Goal: Information Seeking & Learning: Learn about a topic

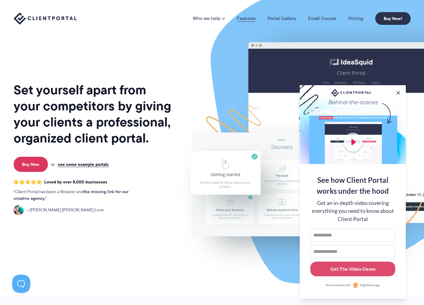
click at [247, 19] on link "Features" at bounding box center [246, 18] width 19 height 5
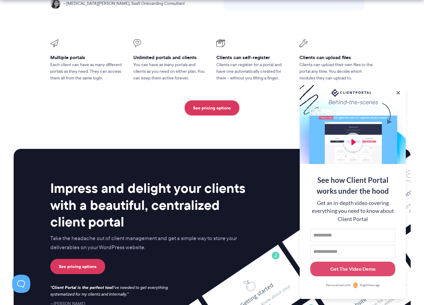
scroll to position [1416, 0]
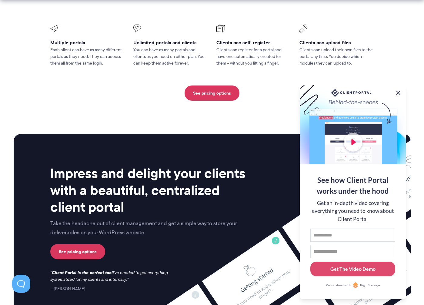
click at [399, 92] on button at bounding box center [398, 92] width 7 height 7
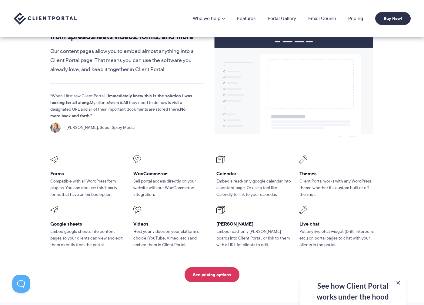
scroll to position [712, 0]
click at [291, 18] on link "Portal Gallery" at bounding box center [282, 18] width 29 height 5
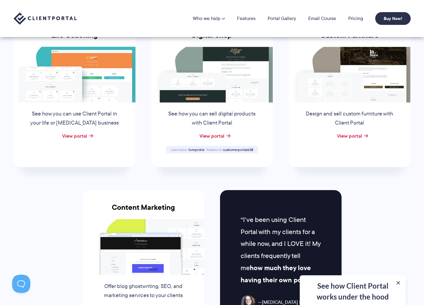
scroll to position [451, 0]
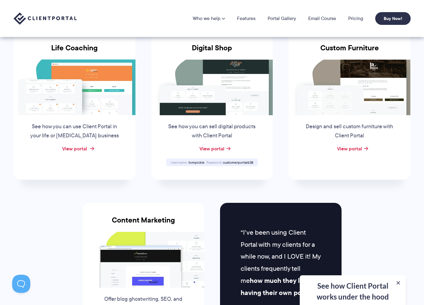
click at [81, 149] on link "View portal" at bounding box center [74, 148] width 25 height 7
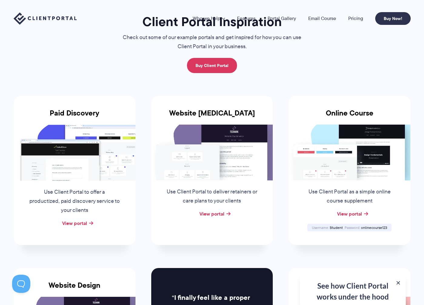
scroll to position [0, 0]
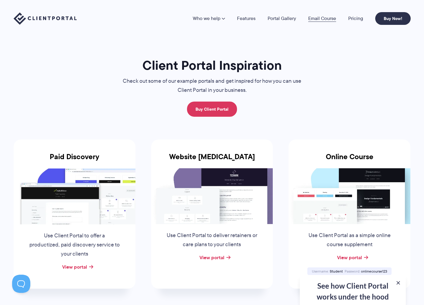
click at [312, 19] on link "Email Course" at bounding box center [323, 18] width 28 height 5
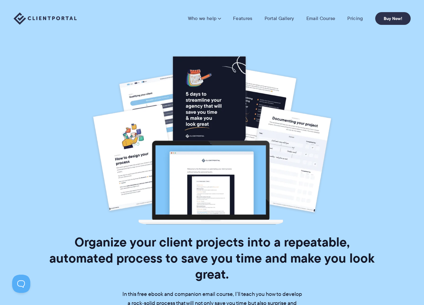
click at [355, 22] on nav "Who we help Who we help View pricing Agencies See how Client Portal can help gi…" at bounding box center [299, 18] width 223 height 13
click at [355, 19] on link "Pricing" at bounding box center [355, 18] width 15 height 6
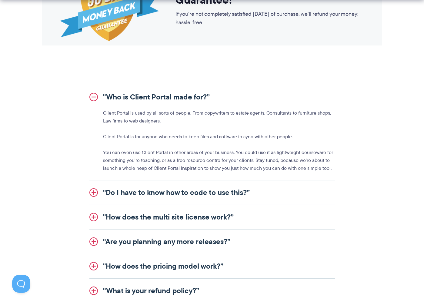
scroll to position [657, 0]
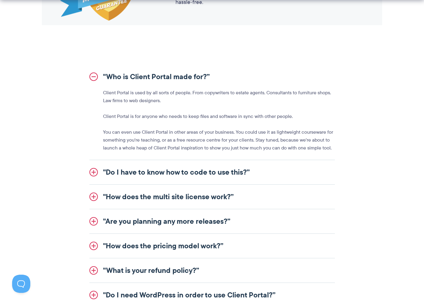
click at [258, 167] on link ""Do I have to know how to code to use this?”" at bounding box center [212, 172] width 246 height 24
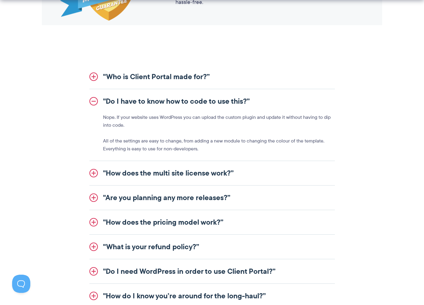
click at [257, 172] on link ""How does the multi site license work?”" at bounding box center [212, 173] width 246 height 24
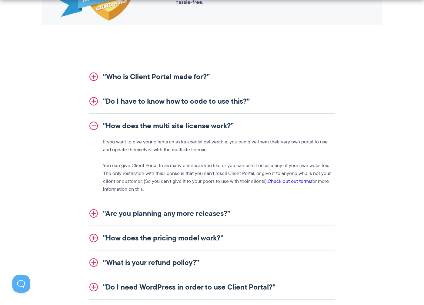
scroll to position [708, 0]
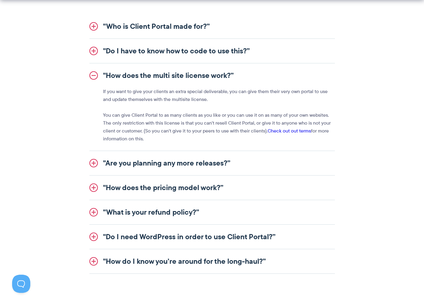
click at [256, 164] on link ""Are you planning any more releases?”" at bounding box center [212, 163] width 246 height 24
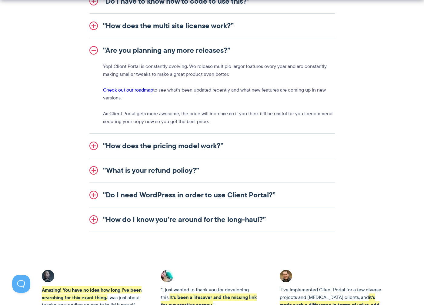
scroll to position [758, 0]
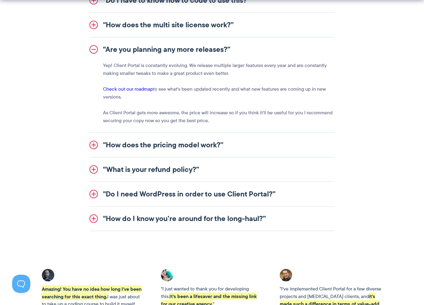
click at [230, 149] on link ""How does the pricing model work?”" at bounding box center [212, 145] width 246 height 24
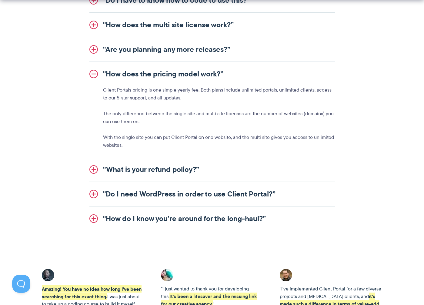
click at [217, 168] on link ""What is your refund policy?”" at bounding box center [212, 169] width 246 height 24
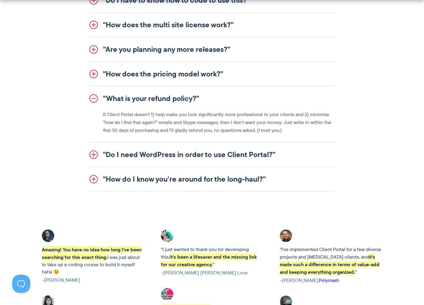
click at [215, 151] on link ""Do I need WordPress in order to use Client Portal?”" at bounding box center [212, 155] width 246 height 24
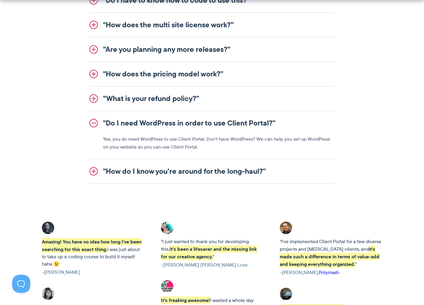
click at [212, 171] on link ""How do I know you’re around for the long-haul?”" at bounding box center [212, 171] width 246 height 24
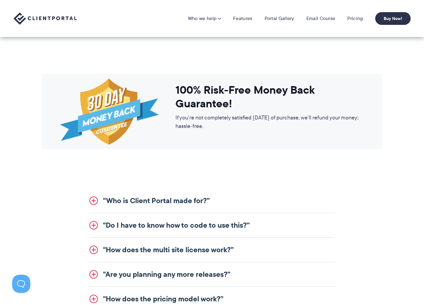
scroll to position [382, 0]
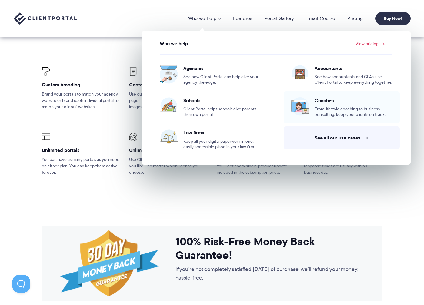
click at [329, 112] on span "From lifestyle coaching to business consulting, keep your clients on track." at bounding box center [354, 111] width 78 height 11
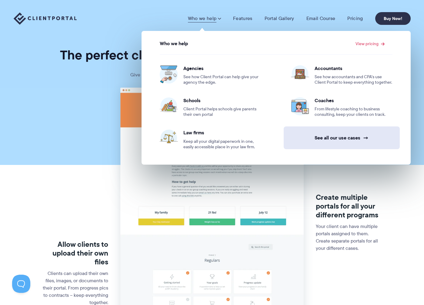
click at [337, 139] on link "See all our use cases →" at bounding box center [342, 137] width 116 height 23
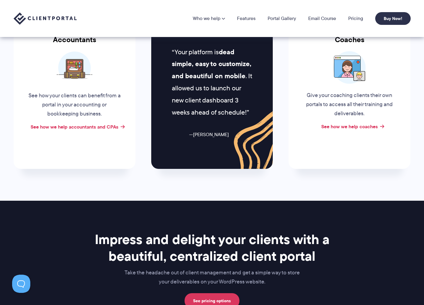
scroll to position [217, 0]
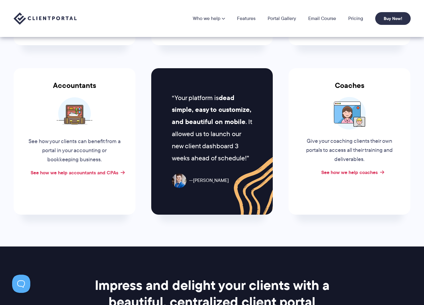
click at [351, 142] on p "Give your coaching clients their own portals to access all their training and d…" at bounding box center [350, 150] width 92 height 27
click at [354, 174] on link "See how we help coaches" at bounding box center [350, 172] width 57 height 7
click at [94, 172] on link "See how we help accountants and CPAs" at bounding box center [75, 172] width 88 height 7
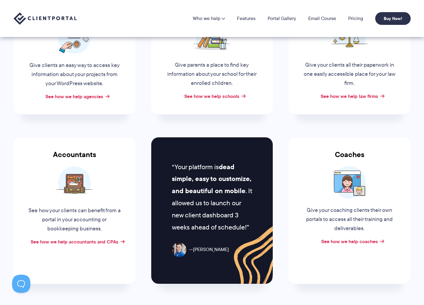
scroll to position [65, 0]
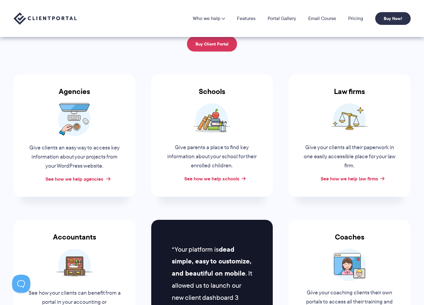
click at [66, 182] on link "See how we help agencies" at bounding box center [75, 178] width 58 height 7
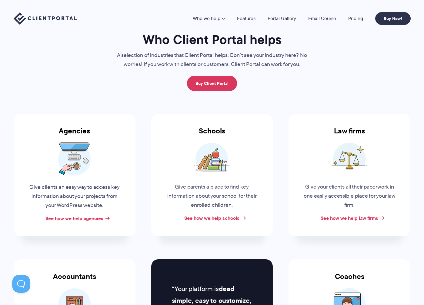
scroll to position [0, 0]
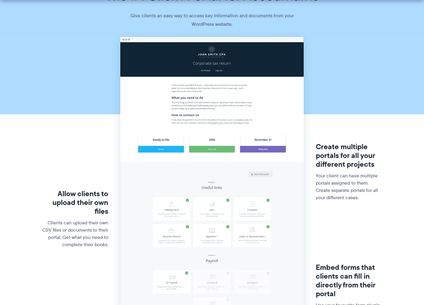
scroll to position [51, 0]
